Goal: Find specific page/section: Find specific page/section

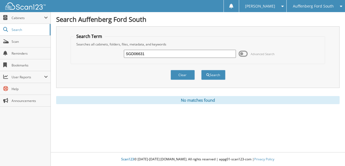
click at [317, 8] on span "Auffenberg Ford South" at bounding box center [313, 6] width 41 height 3
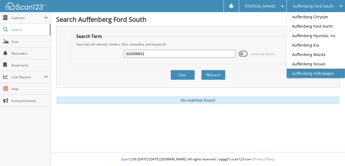
click at [321, 72] on link "Auffenberg Volkswagen" at bounding box center [316, 73] width 58 height 9
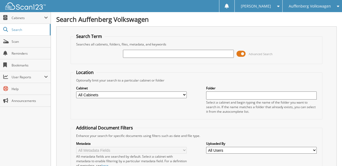
click at [148, 49] on div at bounding box center [178, 53] width 111 height 9
click at [148, 51] on input "text" at bounding box center [178, 54] width 111 height 8
paste input "230854"
type input "230854"
click at [251, 54] on span "Advanced Search" at bounding box center [260, 54] width 24 height 4
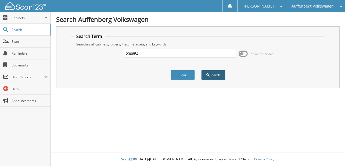
click at [223, 73] on button "Search" at bounding box center [213, 75] width 24 height 10
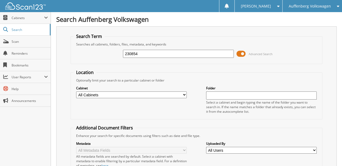
drag, startPoint x: 201, startPoint y: 38, endPoint x: 204, endPoint y: 48, distance: 10.5
click at [242, 55] on span at bounding box center [240, 54] width 9 height 8
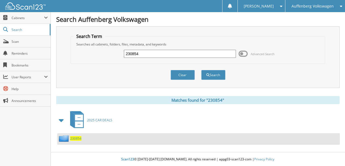
drag, startPoint x: 220, startPoint y: 48, endPoint x: 203, endPoint y: 106, distance: 61.4
drag, startPoint x: 134, startPoint y: 113, endPoint x: 126, endPoint y: 141, distance: 29.1
click at [78, 136] on span "230854" at bounding box center [75, 138] width 11 height 5
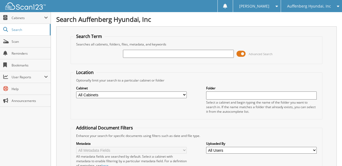
click at [144, 50] on input "text" at bounding box center [178, 54] width 111 height 8
type input "NEELY"
click at [242, 53] on span at bounding box center [240, 54] width 9 height 8
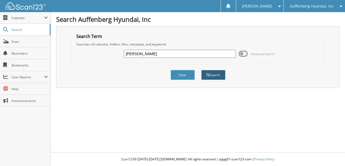
click at [223, 74] on button "Search" at bounding box center [213, 75] width 24 height 10
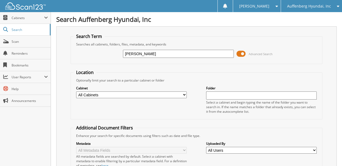
click at [241, 51] on span at bounding box center [240, 54] width 9 height 8
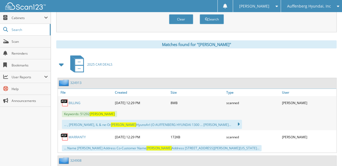
drag, startPoint x: 232, startPoint y: 62, endPoint x: 227, endPoint y: 104, distance: 42.3
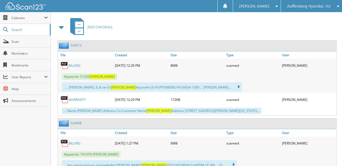
scroll to position [106, 0]
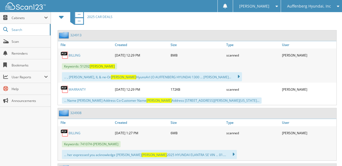
drag, startPoint x: 227, startPoint y: 79, endPoint x: 224, endPoint y: 104, distance: 25.2
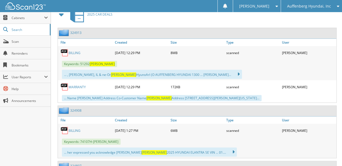
click at [308, 3] on div "Auffenberg Hyundai, Inc" at bounding box center [311, 6] width 56 height 12
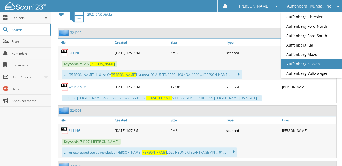
click at [319, 66] on link "Auffenberg Nissan" at bounding box center [311, 63] width 61 height 9
